Goal: Task Accomplishment & Management: Complete application form

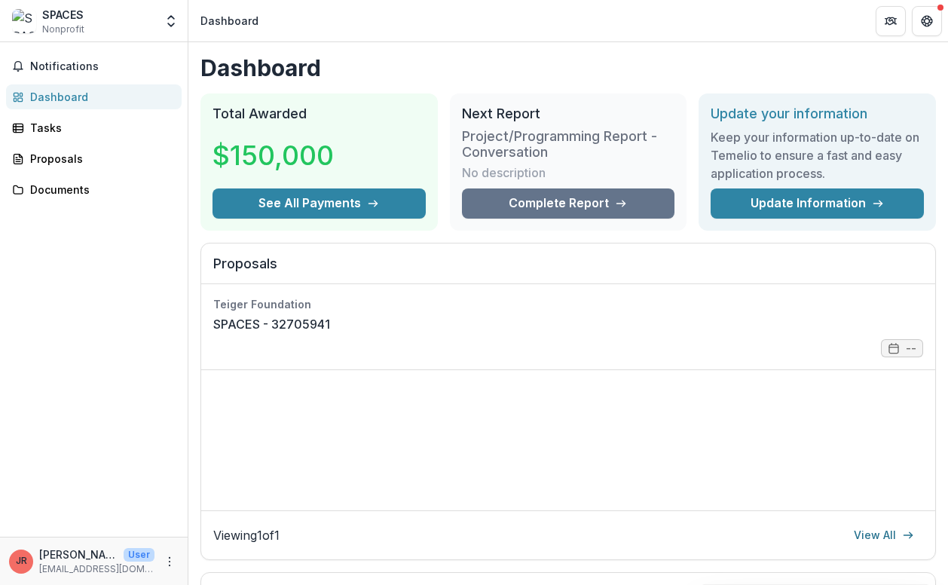
click at [8, 349] on div "Notifications Dashboard Tasks Proposals Documents" at bounding box center [94, 289] width 188 height 495
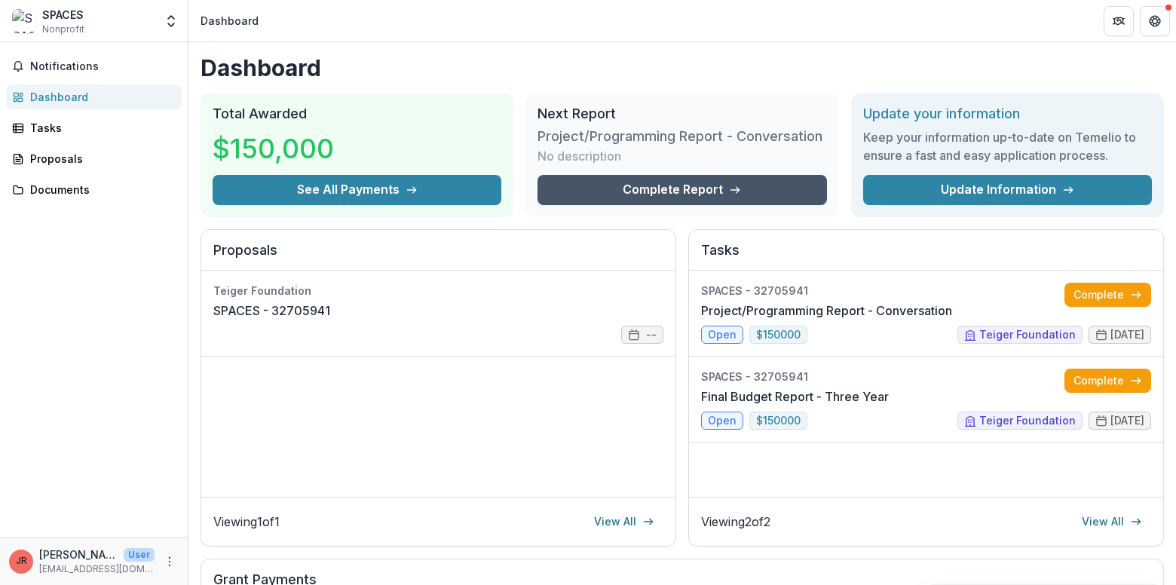
click at [645, 194] on link "Complete Report" at bounding box center [682, 190] width 289 height 30
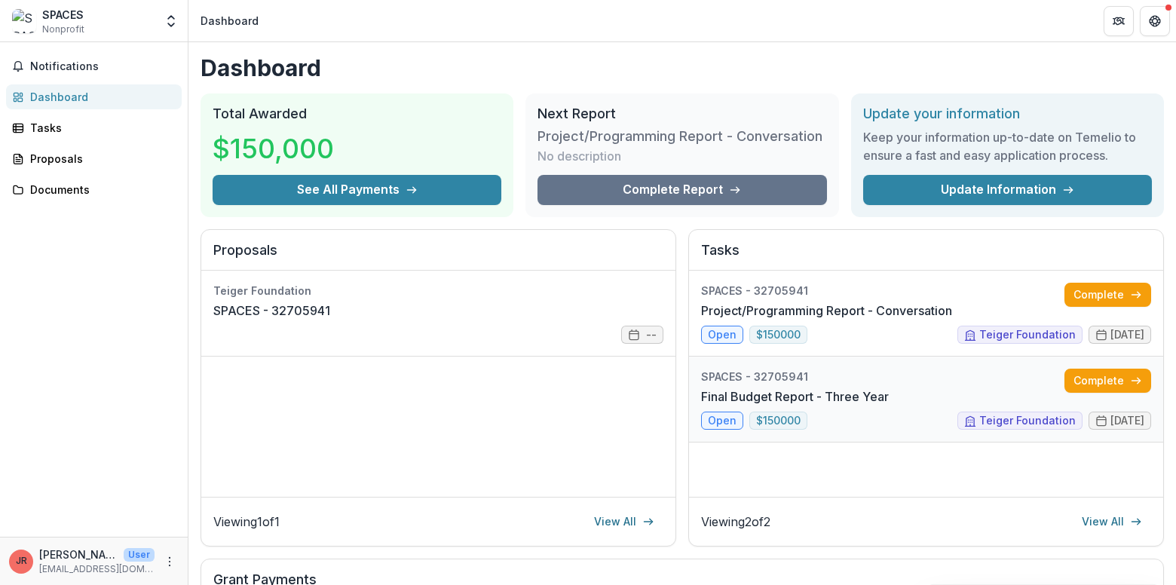
click at [726, 406] on link "Final Budget Report - Three Year" at bounding box center [795, 396] width 188 height 18
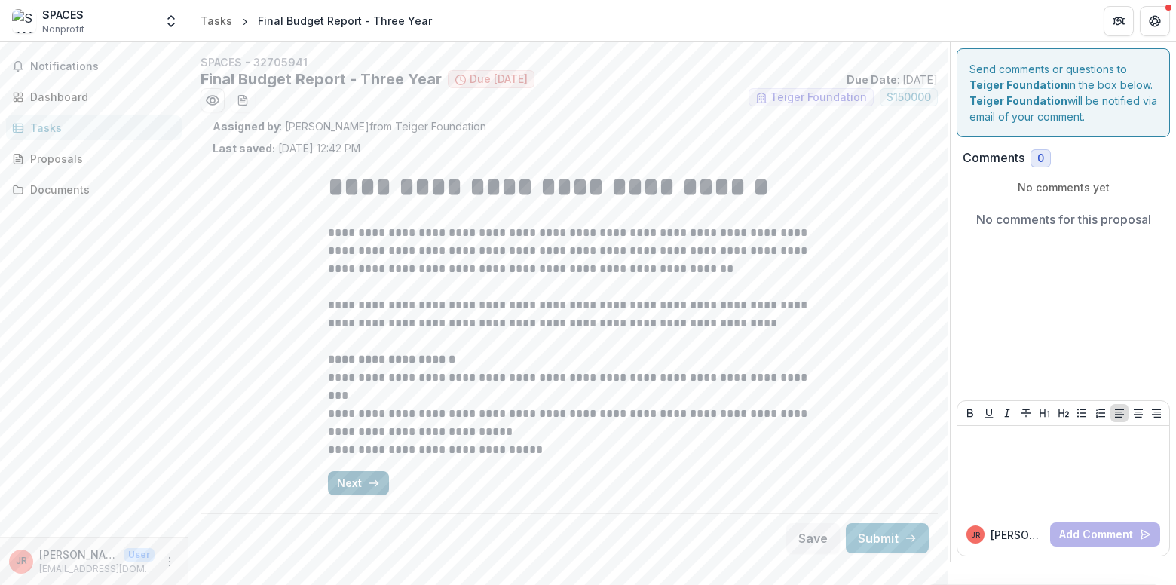
click at [369, 479] on icon "button" at bounding box center [374, 483] width 12 height 12
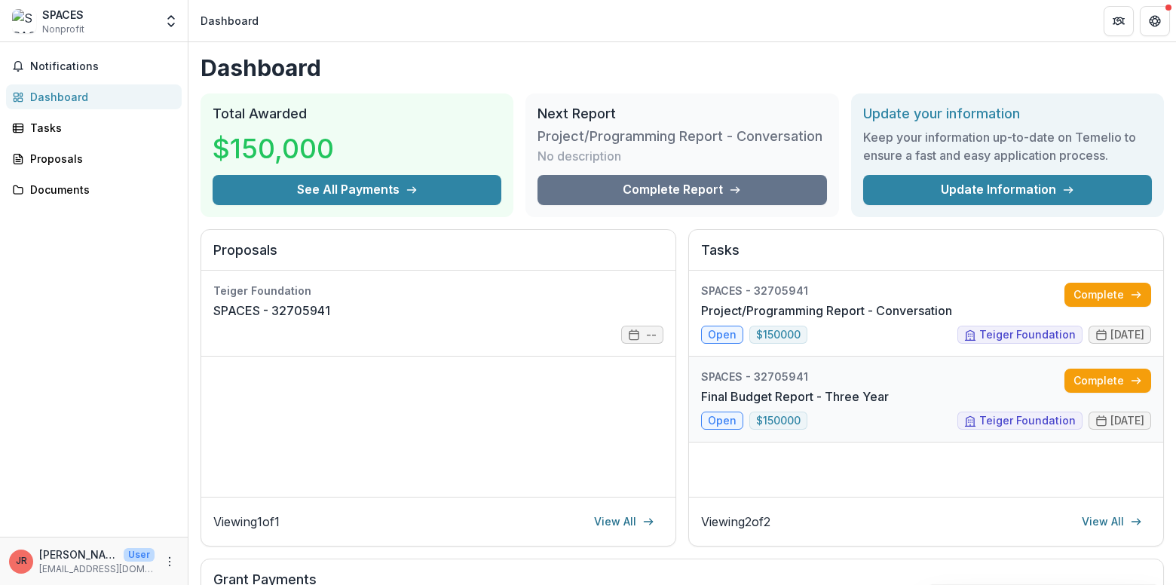
click at [727, 406] on link "Final Budget Report - Three Year" at bounding box center [795, 396] width 188 height 18
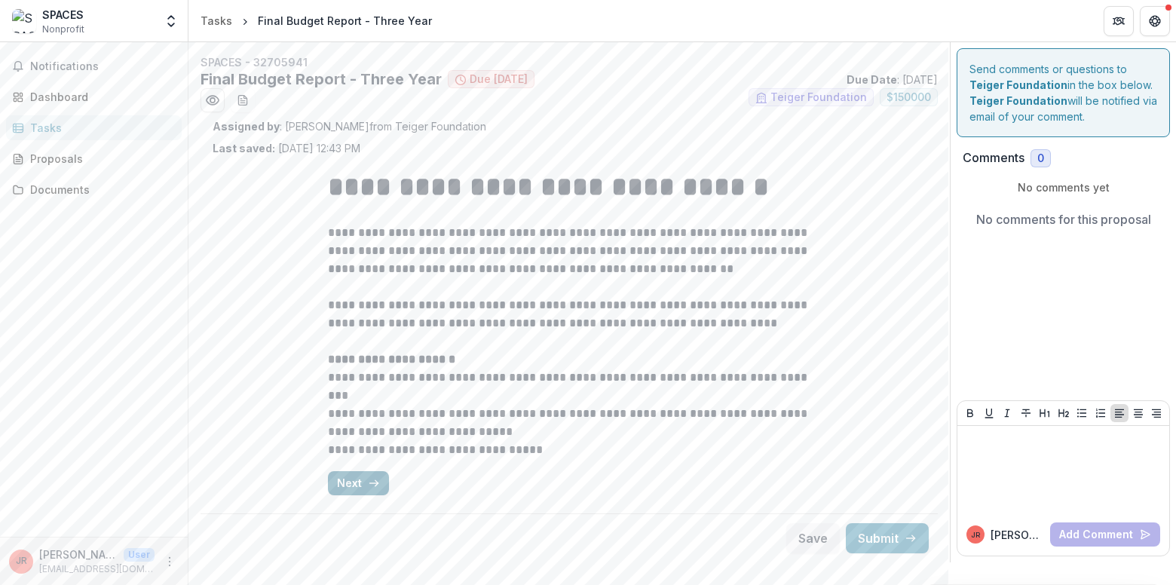
click at [368, 483] on icon "button" at bounding box center [374, 483] width 12 height 12
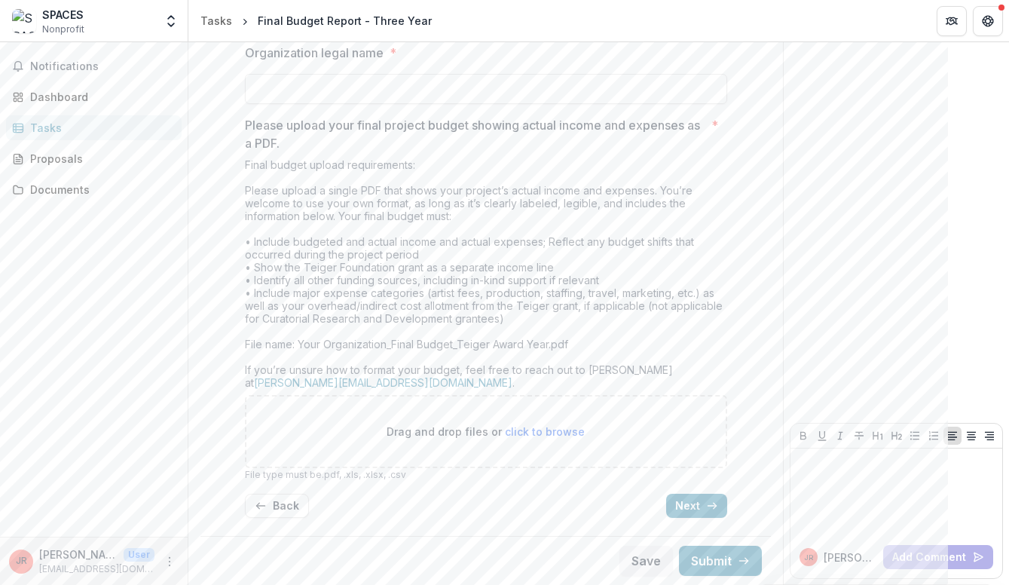
scroll to position [398, 0]
click at [643, 567] on button "Save" at bounding box center [647, 561] width 54 height 30
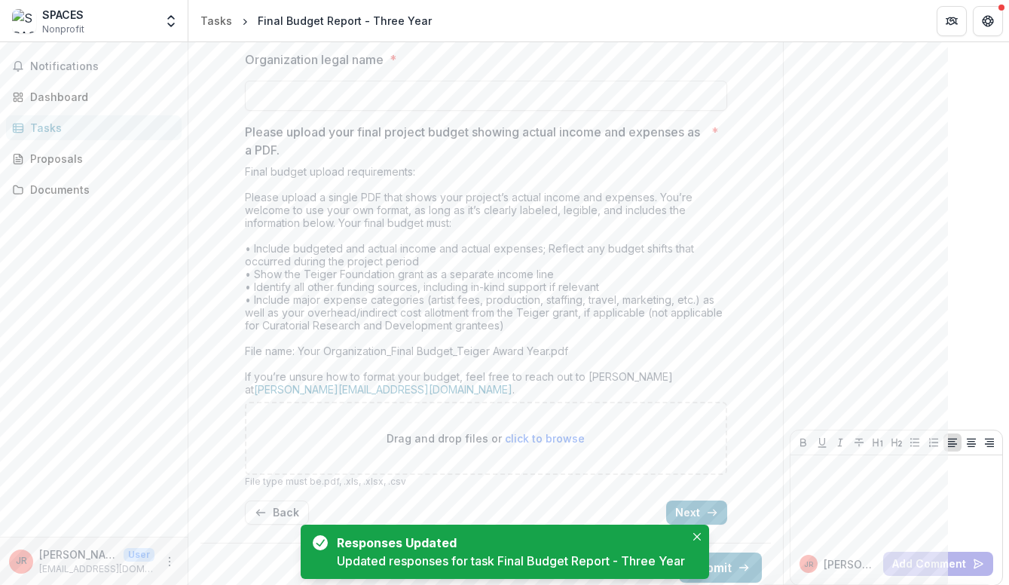
scroll to position [378, 0]
